Goal: Transaction & Acquisition: Purchase product/service

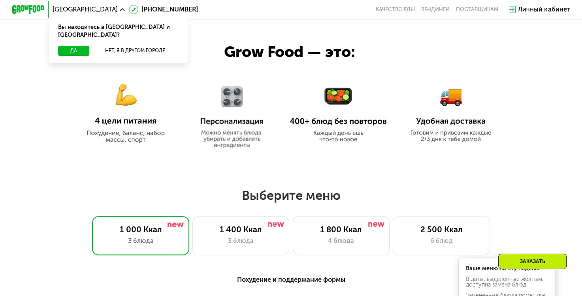
scroll to position [345, 0]
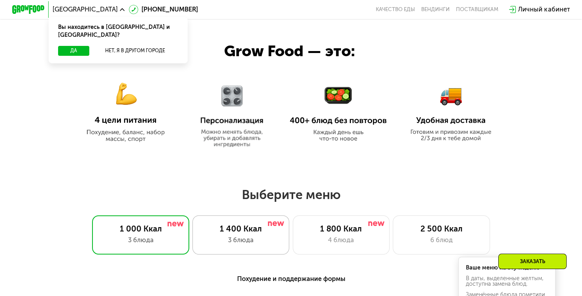
click at [239, 254] on div "1 400 Ккал 3 блюда" at bounding box center [241, 234] width 97 height 39
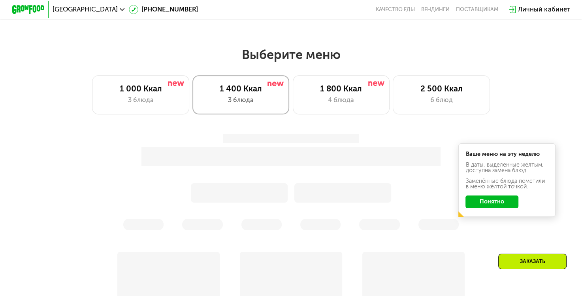
scroll to position [486, 0]
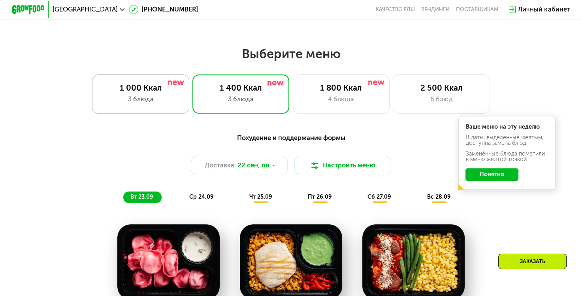
click at [131, 102] on div "3 блюда" at bounding box center [141, 99] width 80 height 10
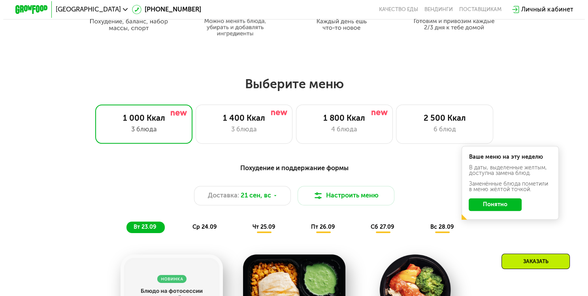
scroll to position [464, 0]
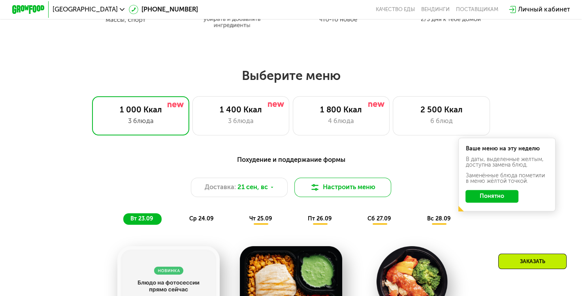
click at [357, 197] on button "Настроить меню" at bounding box center [342, 186] width 97 height 19
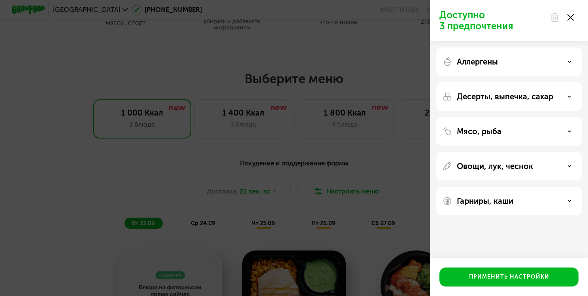
click at [502, 60] on div "Аллергены" at bounding box center [509, 61] width 133 height 9
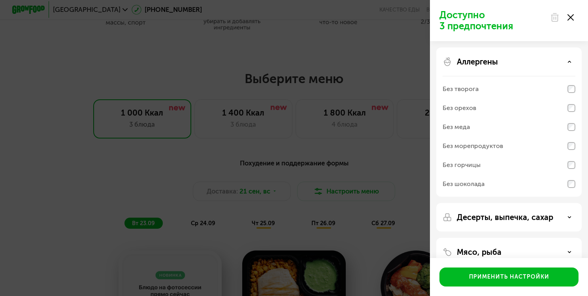
click at [468, 113] on div "Без орехов" at bounding box center [509, 107] width 133 height 19
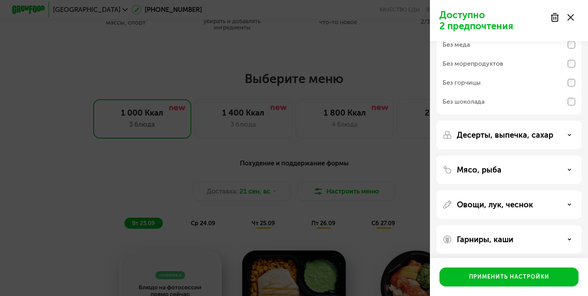
scroll to position [84, 0]
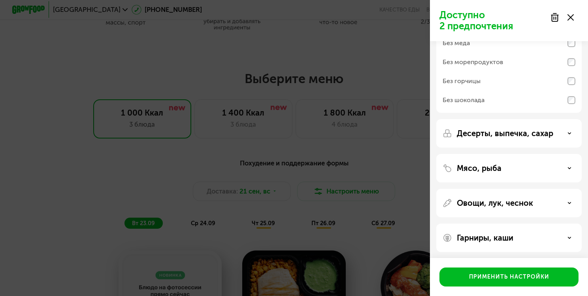
click at [502, 137] on p "Десерты, выпечка, сахар" at bounding box center [505, 132] width 96 height 9
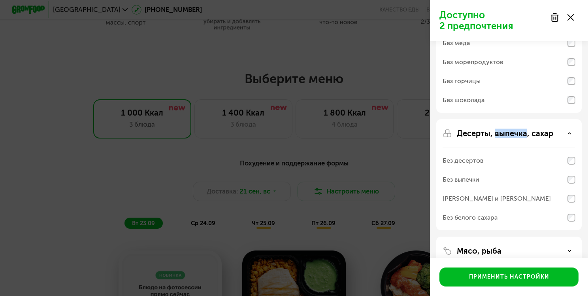
click at [502, 137] on p "Десерты, выпечка, сахар" at bounding box center [505, 132] width 96 height 9
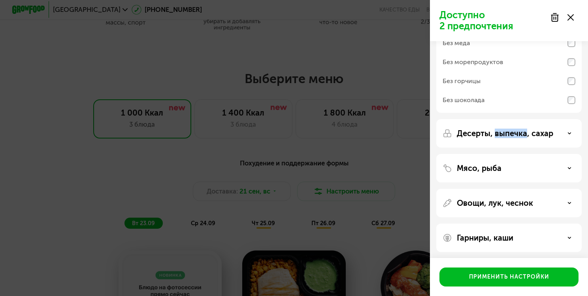
click at [502, 137] on p "Десерты, выпечка, сахар" at bounding box center [505, 132] width 96 height 9
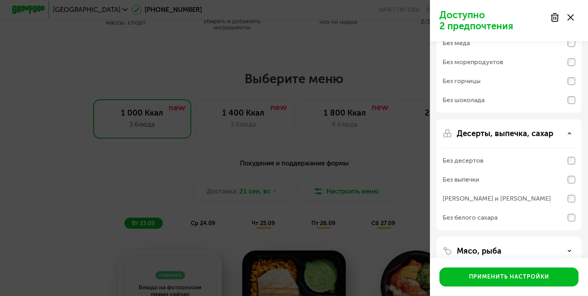
click at [502, 137] on p "Десерты, выпечка, сахар" at bounding box center [505, 132] width 96 height 9
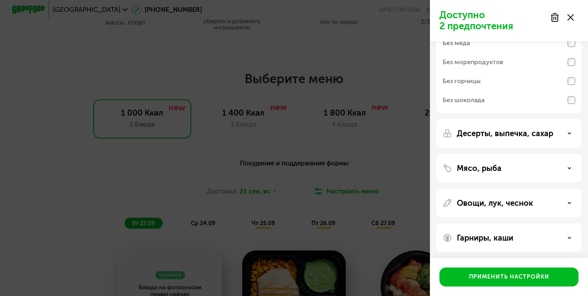
click at [501, 175] on div "Мясо, рыба" at bounding box center [508, 168] width 145 height 28
click at [495, 170] on p "Мясо, рыба" at bounding box center [479, 167] width 45 height 9
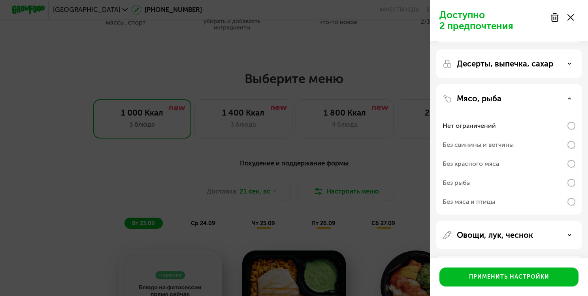
scroll to position [158, 0]
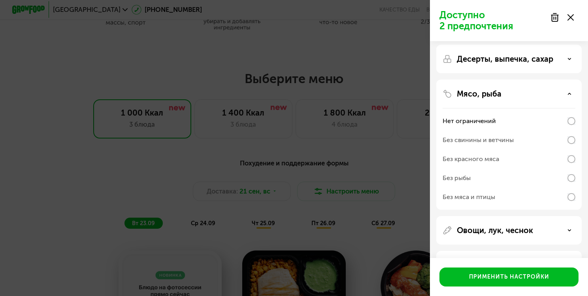
click at [489, 94] on p "Мясо, рыба" at bounding box center [479, 93] width 45 height 9
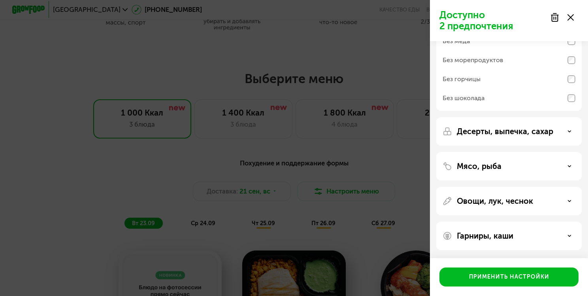
scroll to position [85, 0]
click at [467, 196] on p "Овощи, лук, чеснок" at bounding box center [495, 200] width 76 height 9
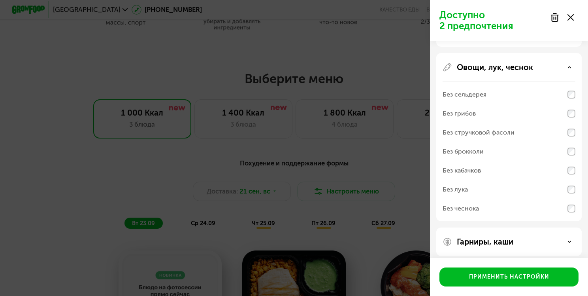
scroll to position [225, 0]
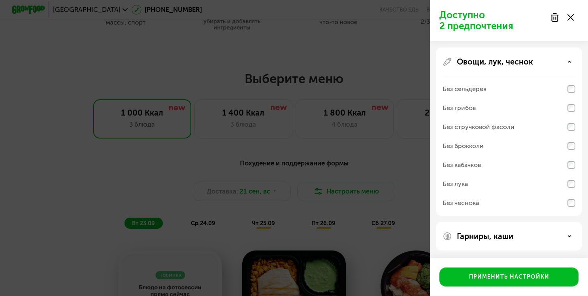
click at [478, 62] on p "Овощи, лук, чеснок" at bounding box center [495, 61] width 76 height 9
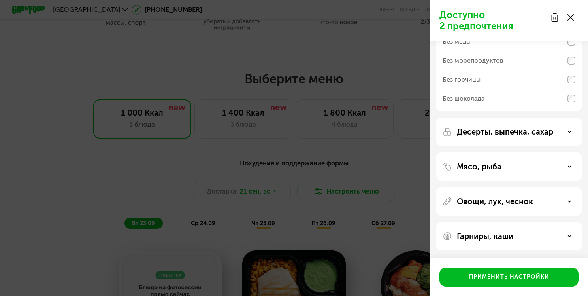
click at [480, 237] on p "Гарниры, каши" at bounding box center [485, 235] width 57 height 9
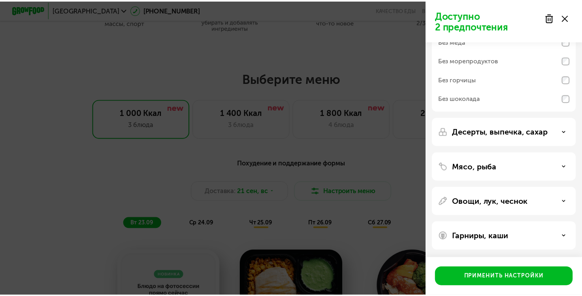
scroll to position [187, 0]
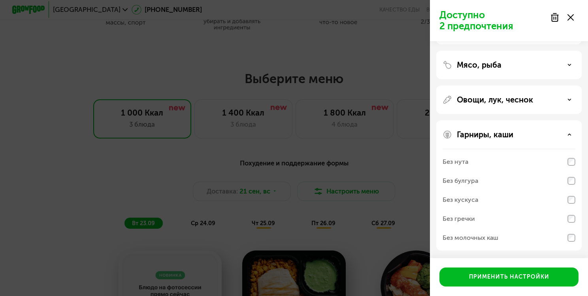
click at [464, 234] on div "Без молочных каш" at bounding box center [471, 237] width 56 height 9
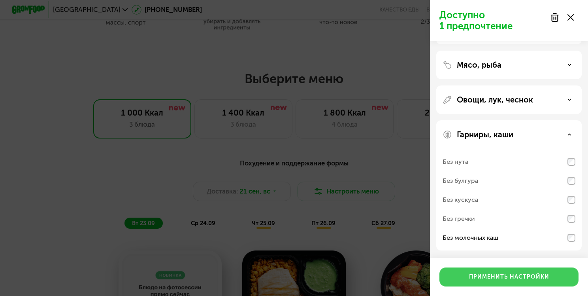
click at [500, 278] on div "Применить настройки" at bounding box center [509, 277] width 80 height 8
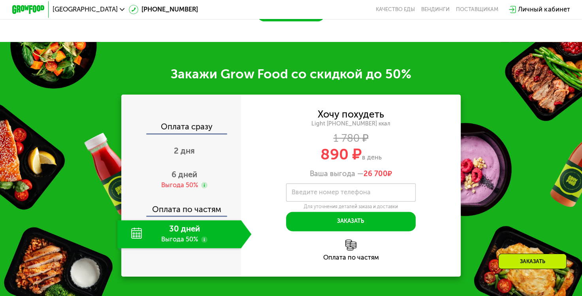
scroll to position [933, 0]
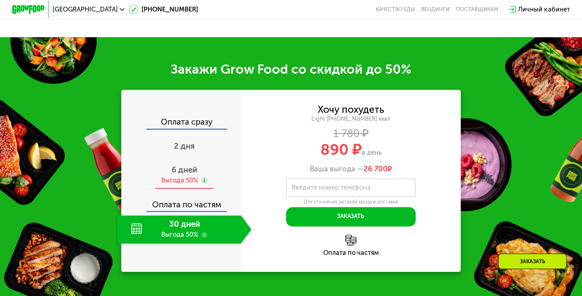
click at [192, 189] on div "6 дней Выгода 50%" at bounding box center [184, 175] width 134 height 28
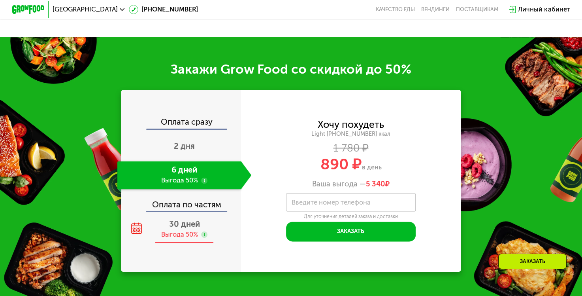
click at [203, 238] on use at bounding box center [204, 234] width 6 height 6
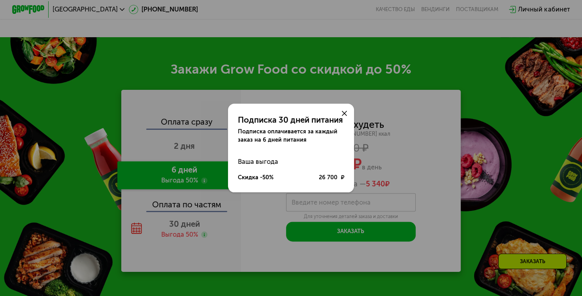
click at [346, 111] on icon at bounding box center [344, 113] width 5 height 5
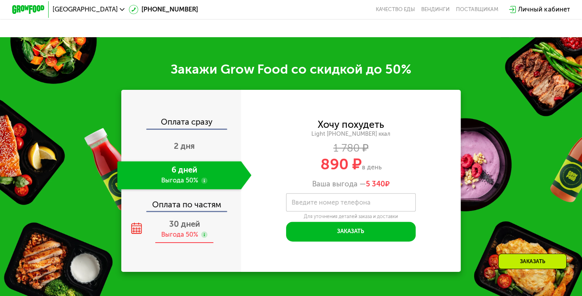
click at [178, 228] on span "30 дней" at bounding box center [184, 223] width 31 height 9
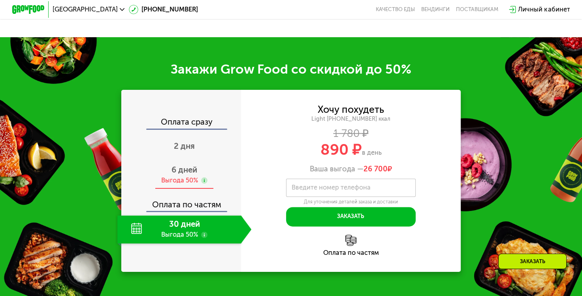
click at [186, 185] on div "Выгода 50%" at bounding box center [179, 180] width 37 height 9
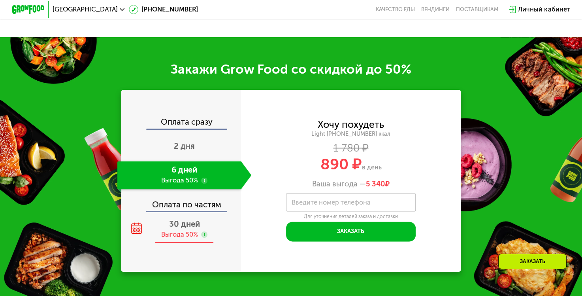
click at [185, 238] on div "30 дней Выгода 50%" at bounding box center [184, 229] width 134 height 28
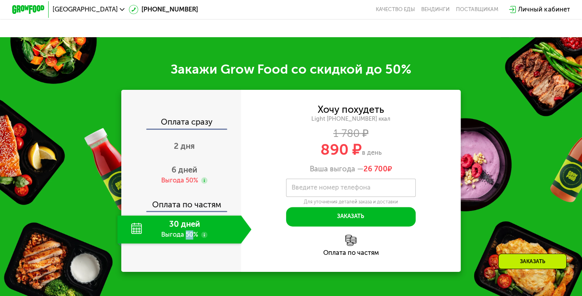
click at [185, 238] on div "30 дней Выгода 50%" at bounding box center [179, 229] width 124 height 28
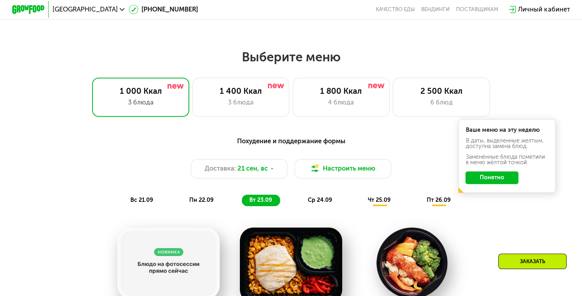
scroll to position [473, 0]
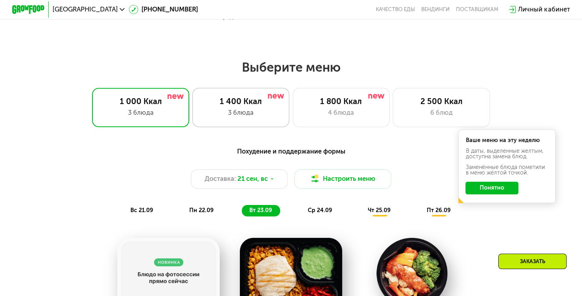
click at [251, 115] on div "3 блюда" at bounding box center [241, 113] width 80 height 10
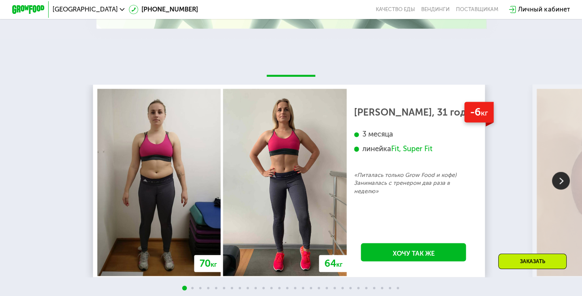
scroll to position [1508, 0]
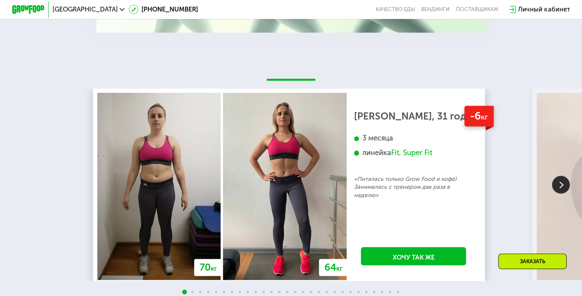
click at [554, 194] on img at bounding box center [561, 185] width 18 height 18
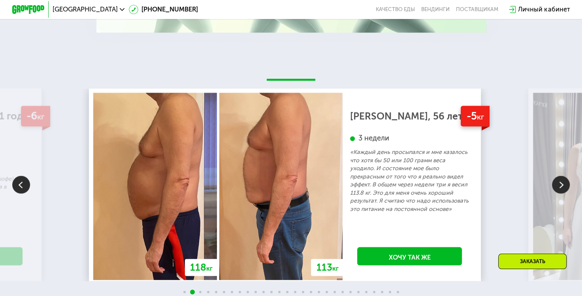
click at [554, 194] on img at bounding box center [561, 185] width 18 height 18
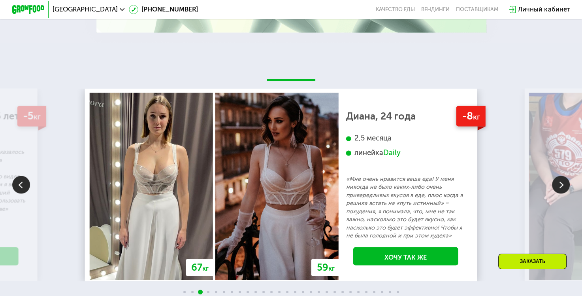
click at [554, 194] on img at bounding box center [561, 185] width 18 height 18
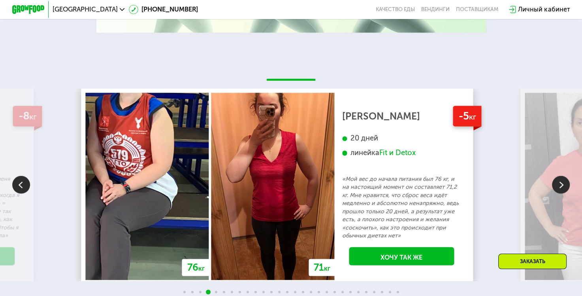
click at [554, 194] on img at bounding box center [561, 185] width 18 height 18
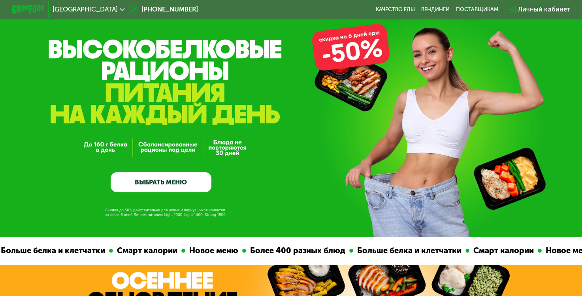
scroll to position [0, 0]
